Goal: Complete application form

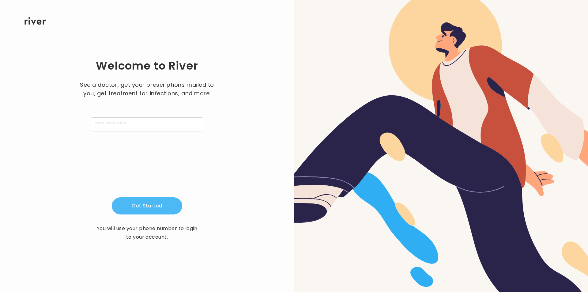
click at [140, 207] on button "Get Started" at bounding box center [147, 205] width 70 height 17
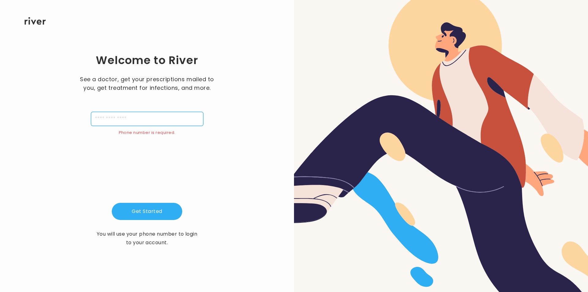
click at [108, 119] on input "tel" at bounding box center [147, 119] width 112 height 14
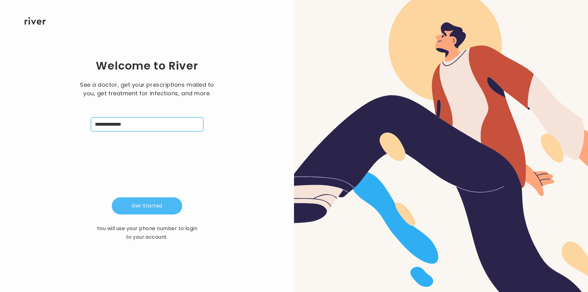
type input "**********"
click at [159, 203] on button "Get Started" at bounding box center [147, 205] width 70 height 17
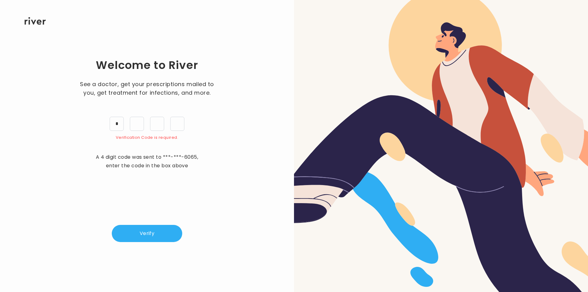
type input "*"
click at [141, 122] on input "*" at bounding box center [137, 124] width 14 height 14
click at [119, 124] on input "*" at bounding box center [117, 124] width 14 height 14
